Goal: Navigation & Orientation: Find specific page/section

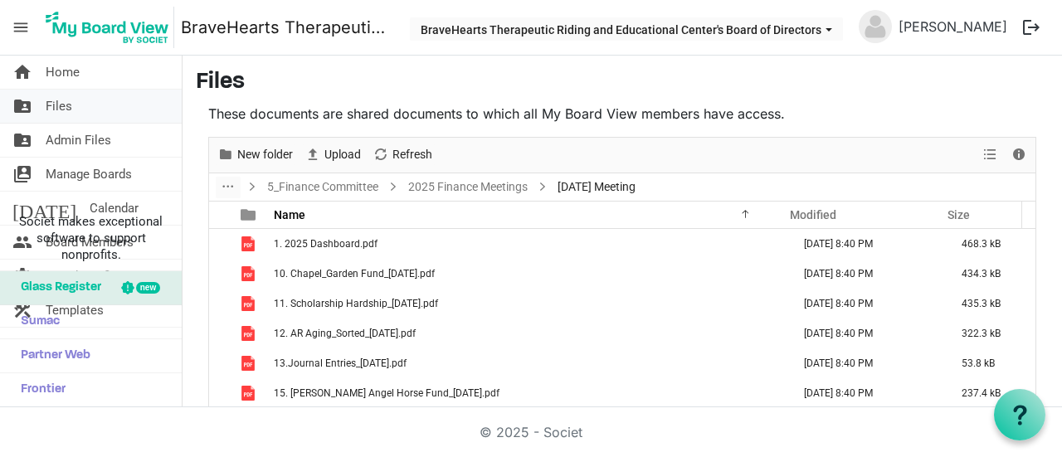
click at [83, 99] on link "folder_shared Files" at bounding box center [91, 106] width 182 height 33
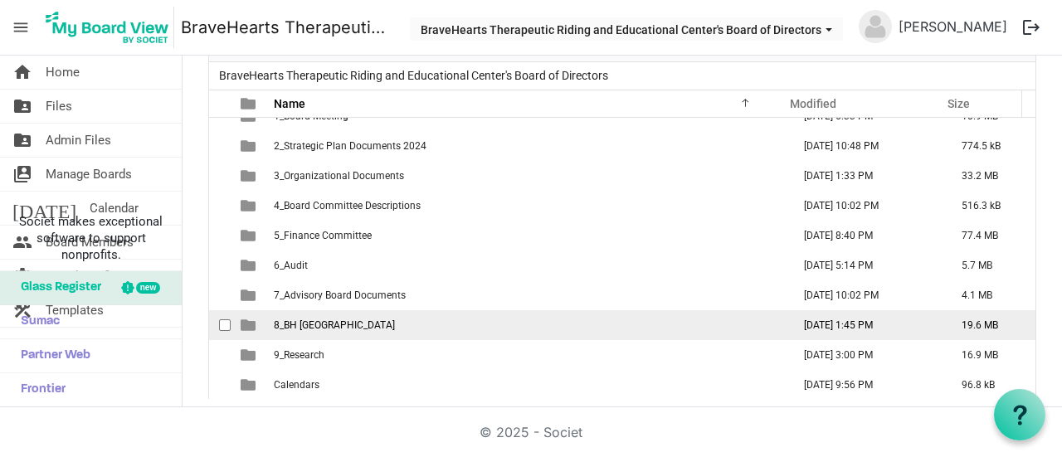
scroll to position [114, 0]
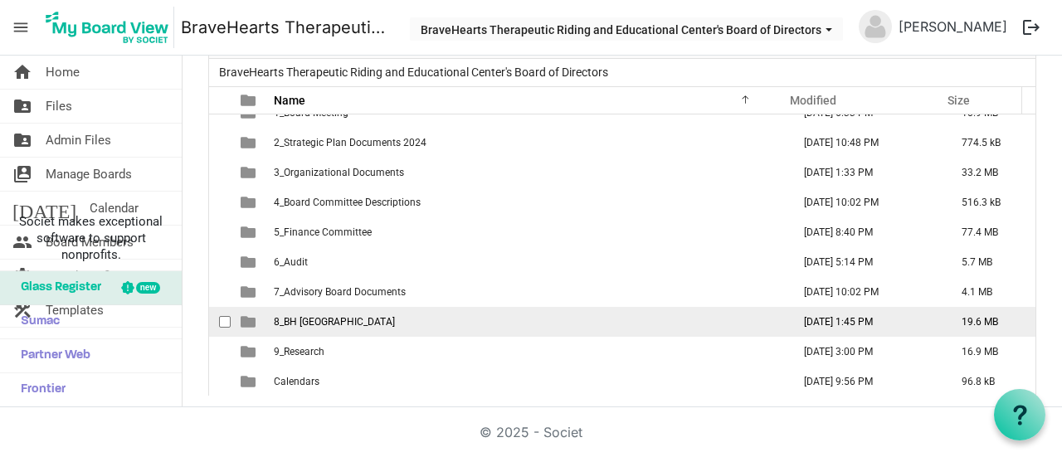
click at [362, 329] on td "8_BH [GEOGRAPHIC_DATA]" at bounding box center [527, 322] width 517 height 30
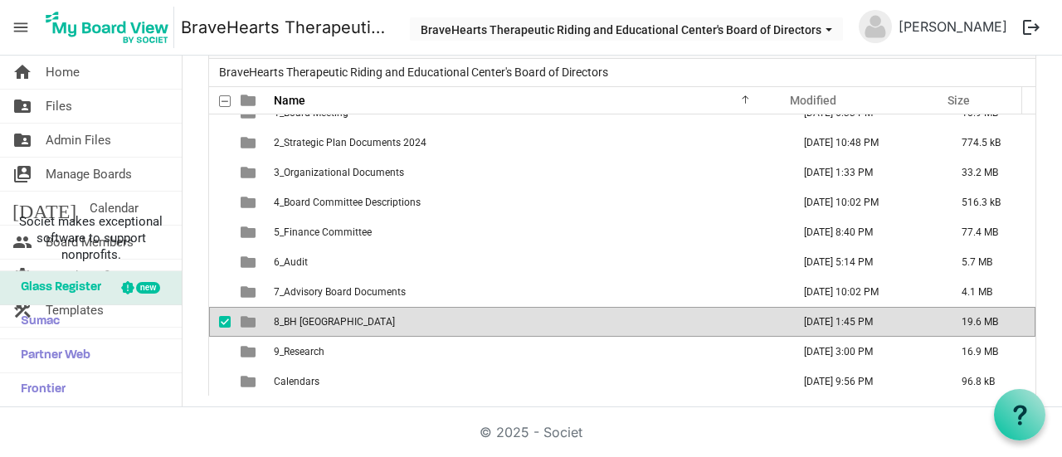
click at [362, 329] on td "8_BH [GEOGRAPHIC_DATA]" at bounding box center [527, 322] width 517 height 30
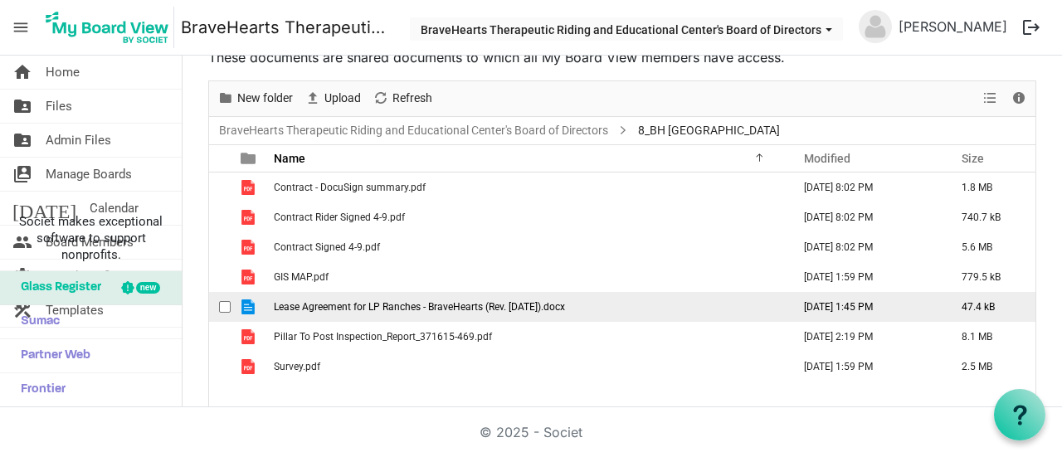
scroll to position [32, 0]
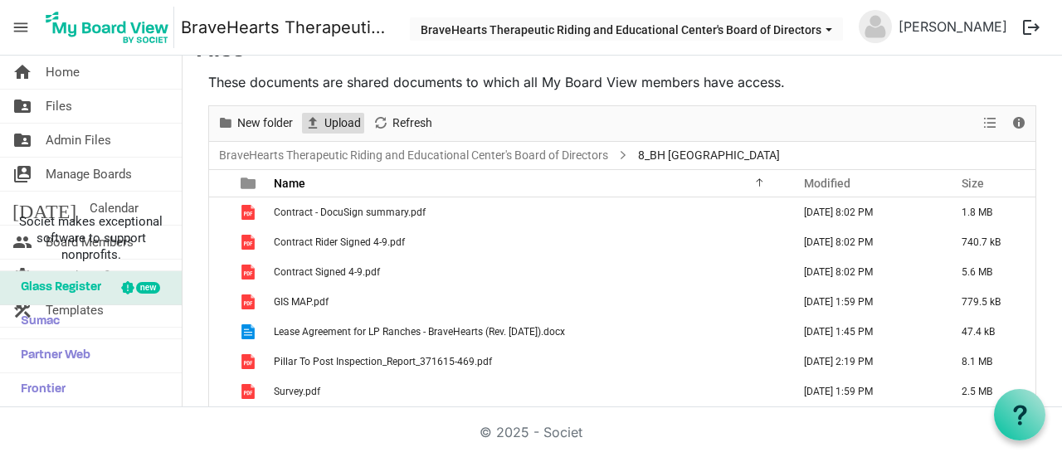
click at [347, 114] on span "Upload" at bounding box center [343, 123] width 40 height 21
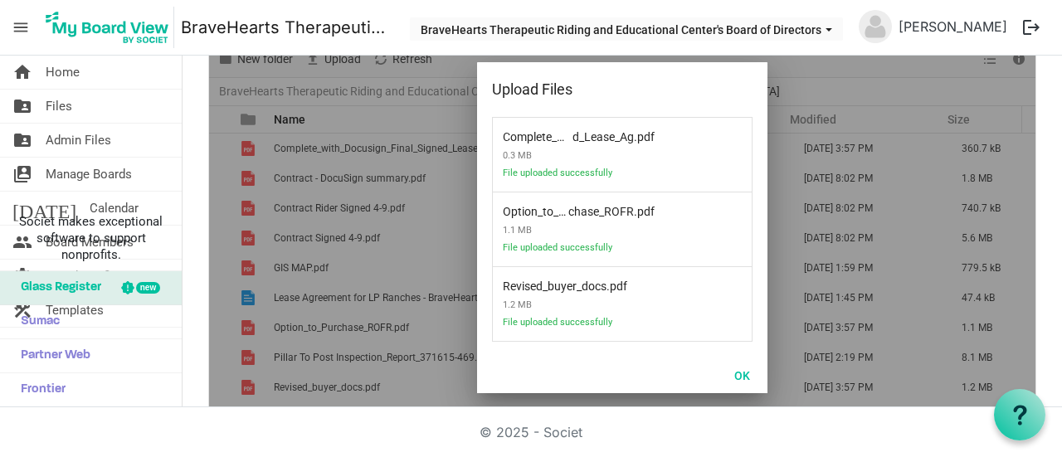
scroll to position [114, 0]
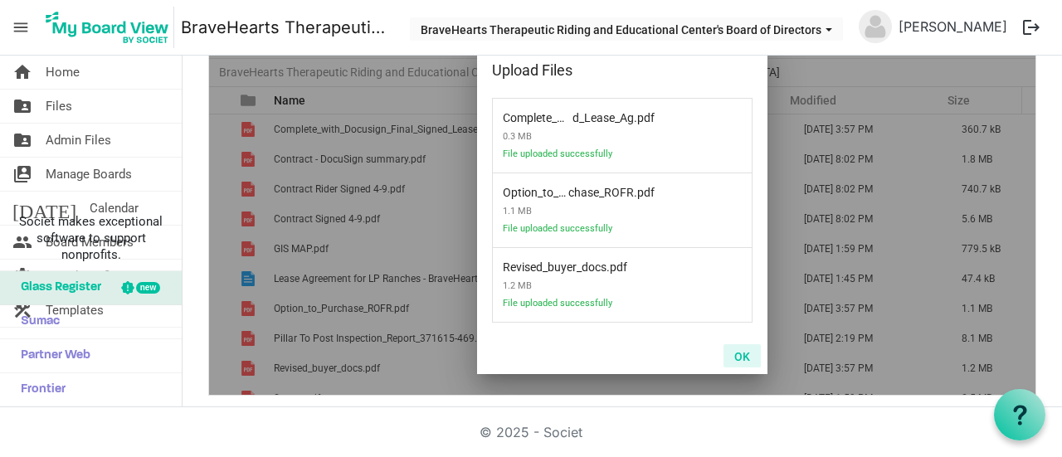
click at [746, 351] on button "OK" at bounding box center [741, 355] width 37 height 23
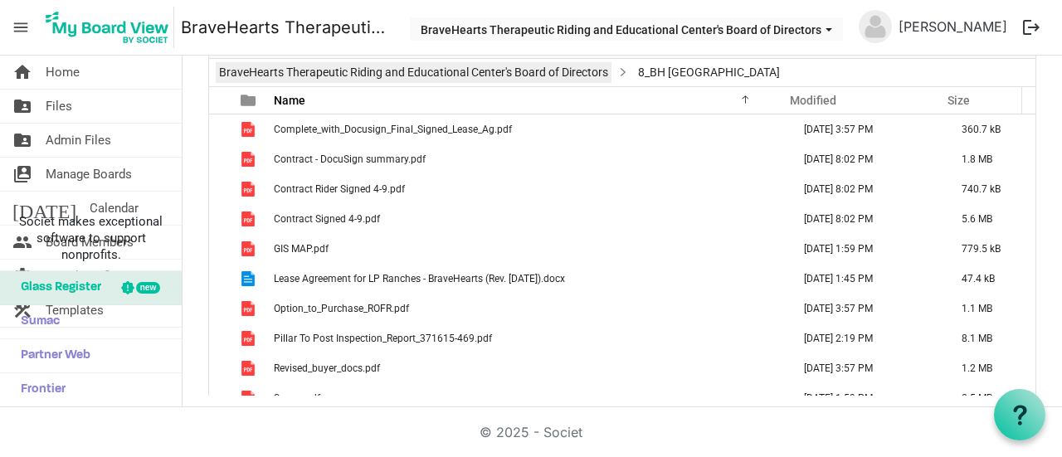
scroll to position [0, 0]
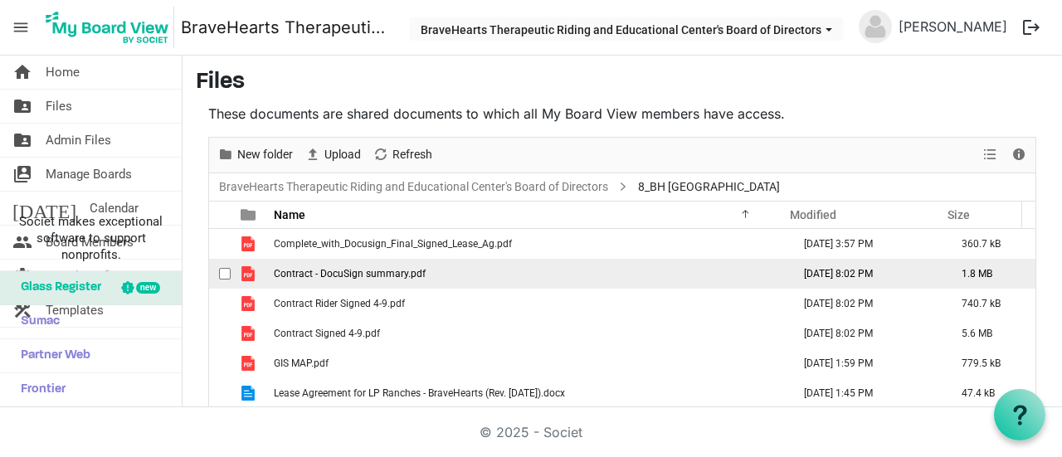
click at [378, 272] on span "Contract - DocuSign summary.pdf" at bounding box center [350, 274] width 152 height 12
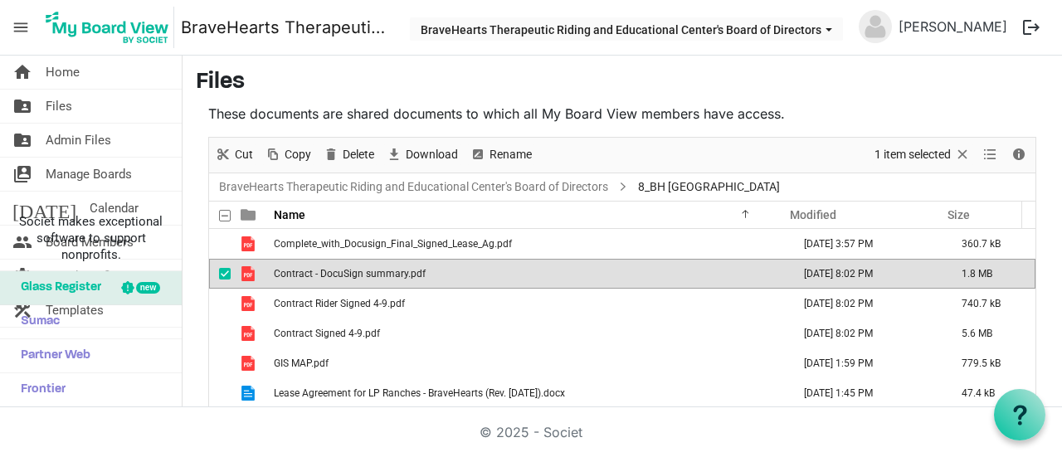
click at [378, 272] on span "Contract - DocuSign summary.pdf" at bounding box center [350, 274] width 152 height 12
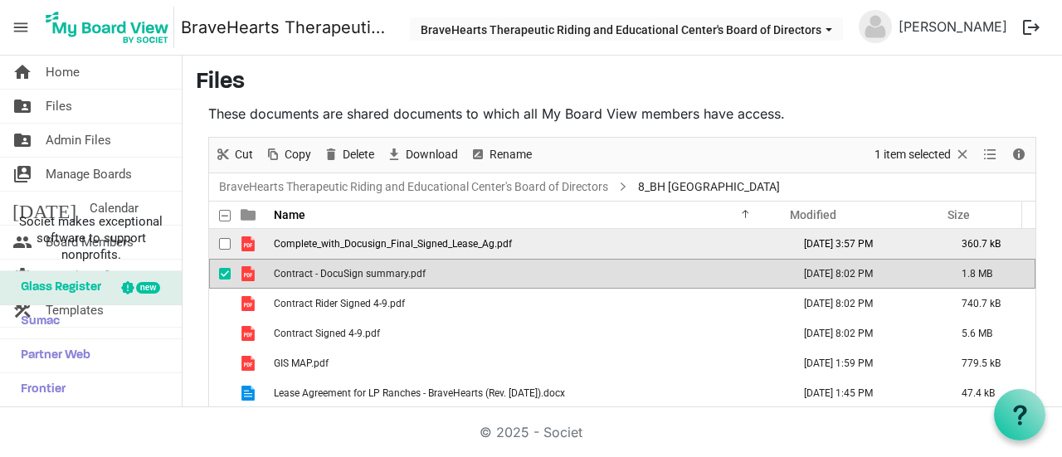
click at [444, 232] on td "Complete_with_Docusign_Final_Signed_Lease_Ag.pdf" at bounding box center [527, 244] width 517 height 30
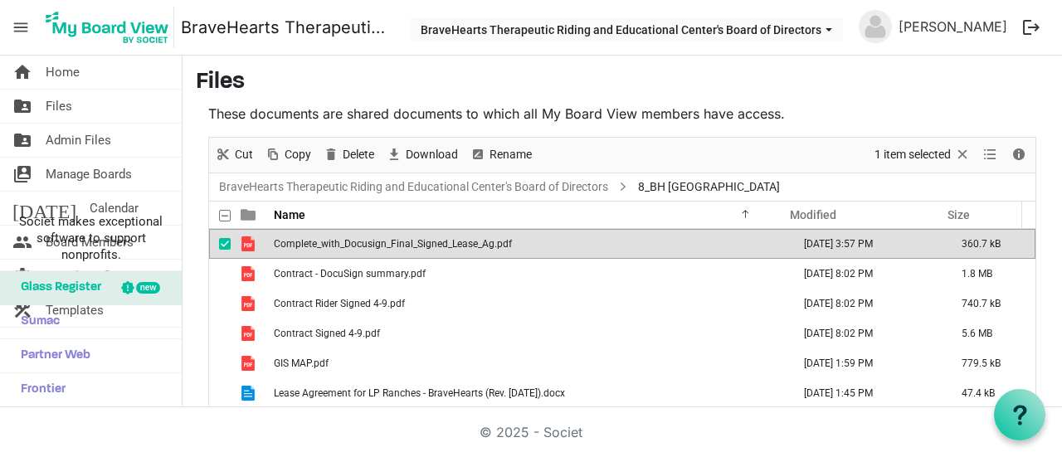
click at [444, 232] on td "Complete_with_Docusign_Final_Signed_Lease_Ag.pdf" at bounding box center [527, 244] width 517 height 30
